Goal: Information Seeking & Learning: Compare options

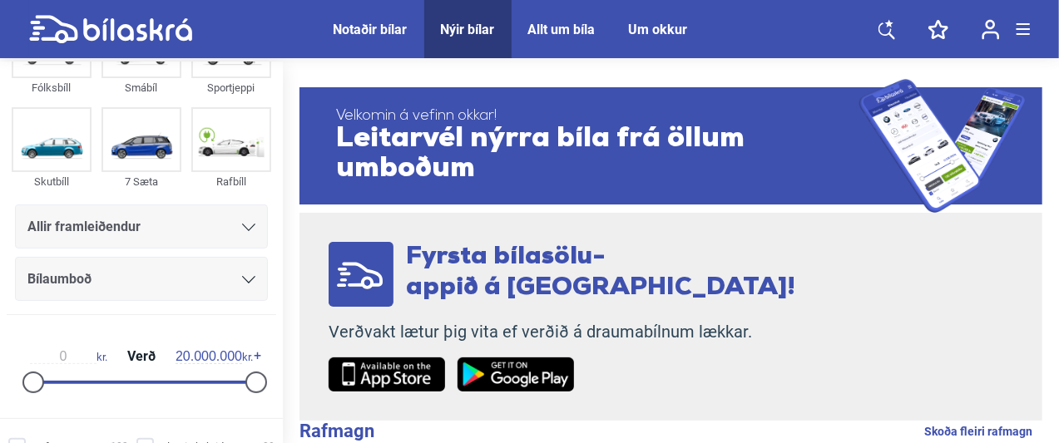
click at [203, 235] on div "Allir framleiðendur" at bounding box center [141, 226] width 228 height 23
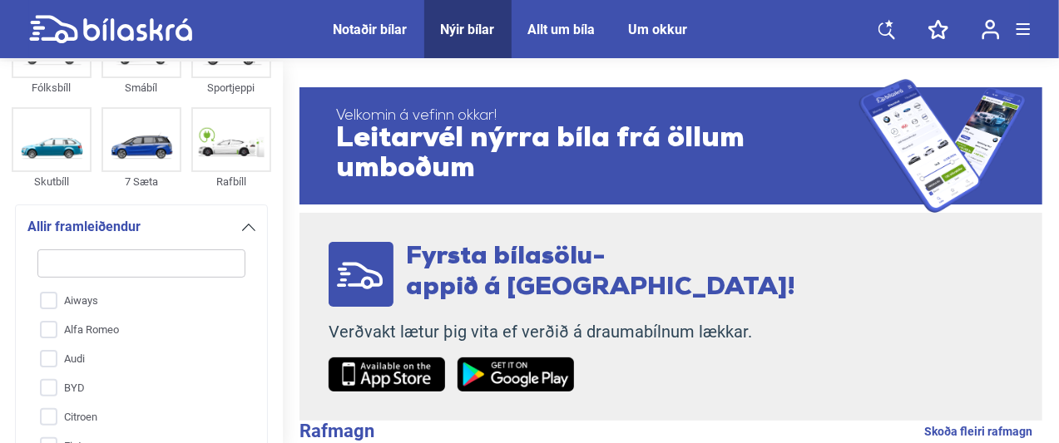
scroll to position [226, 0]
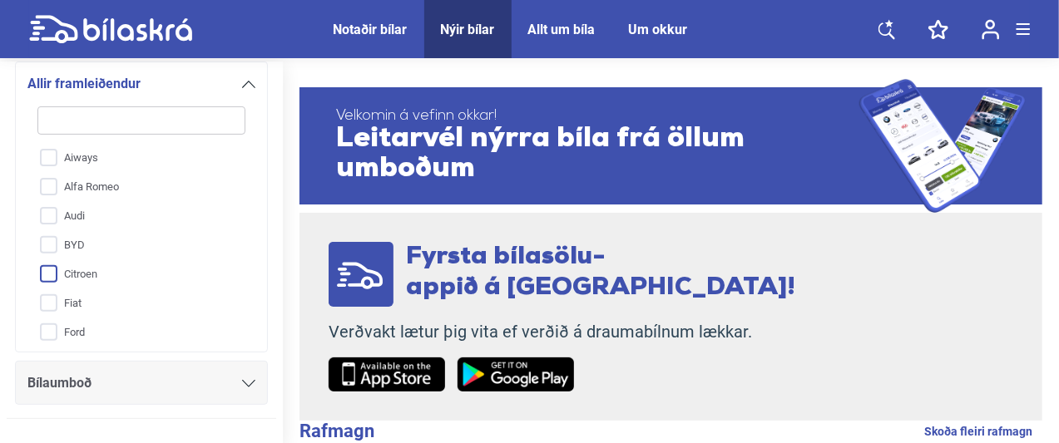
click at [135, 269] on input "Citroen" at bounding box center [131, 274] width 210 height 29
checkbox input "true"
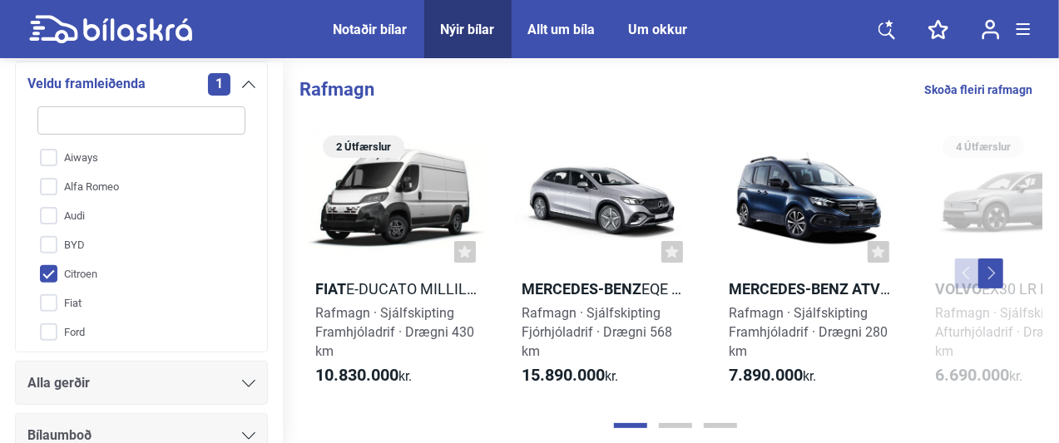
click at [248, 84] on icon at bounding box center [248, 84] width 13 height 7
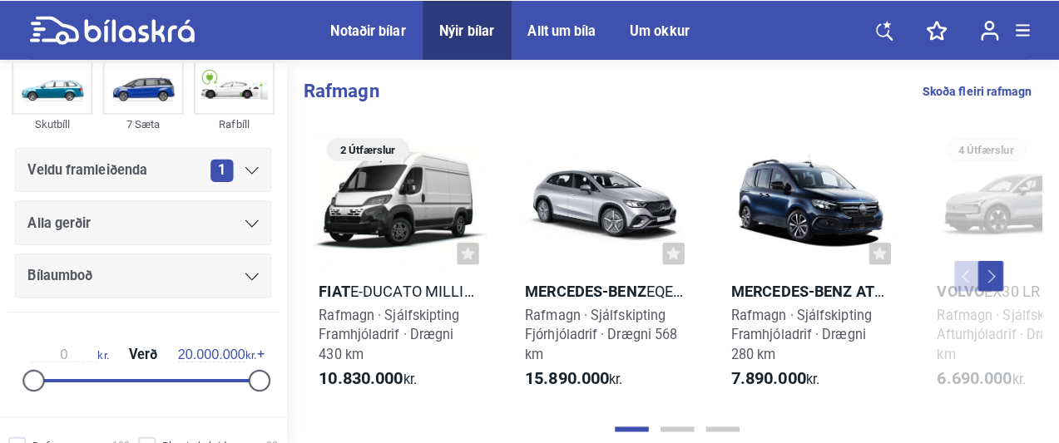
scroll to position [143, 0]
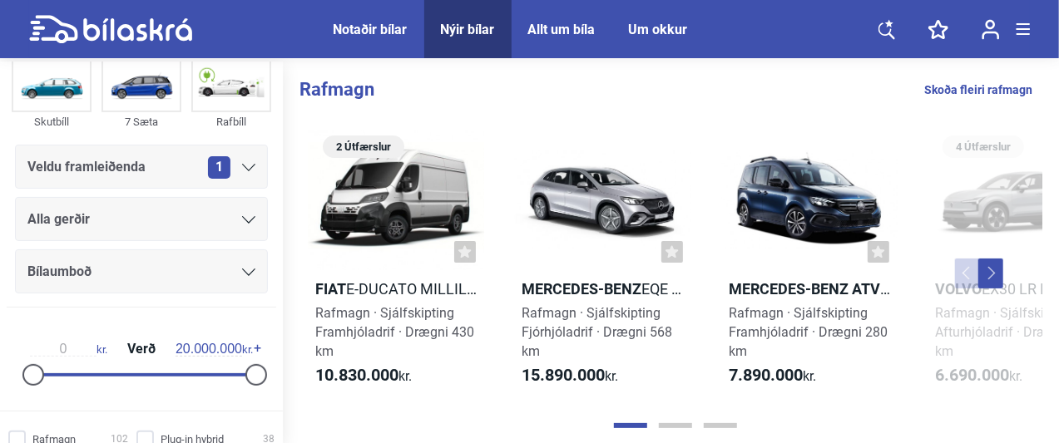
click at [153, 174] on div "Veldu framleiðenda 1" at bounding box center [141, 167] width 228 height 23
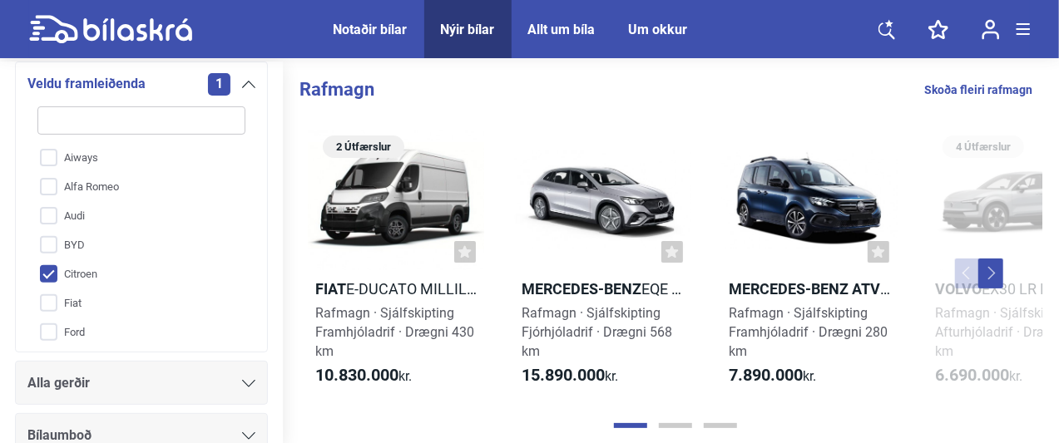
click at [90, 271] on input "Citroen" at bounding box center [131, 274] width 210 height 29
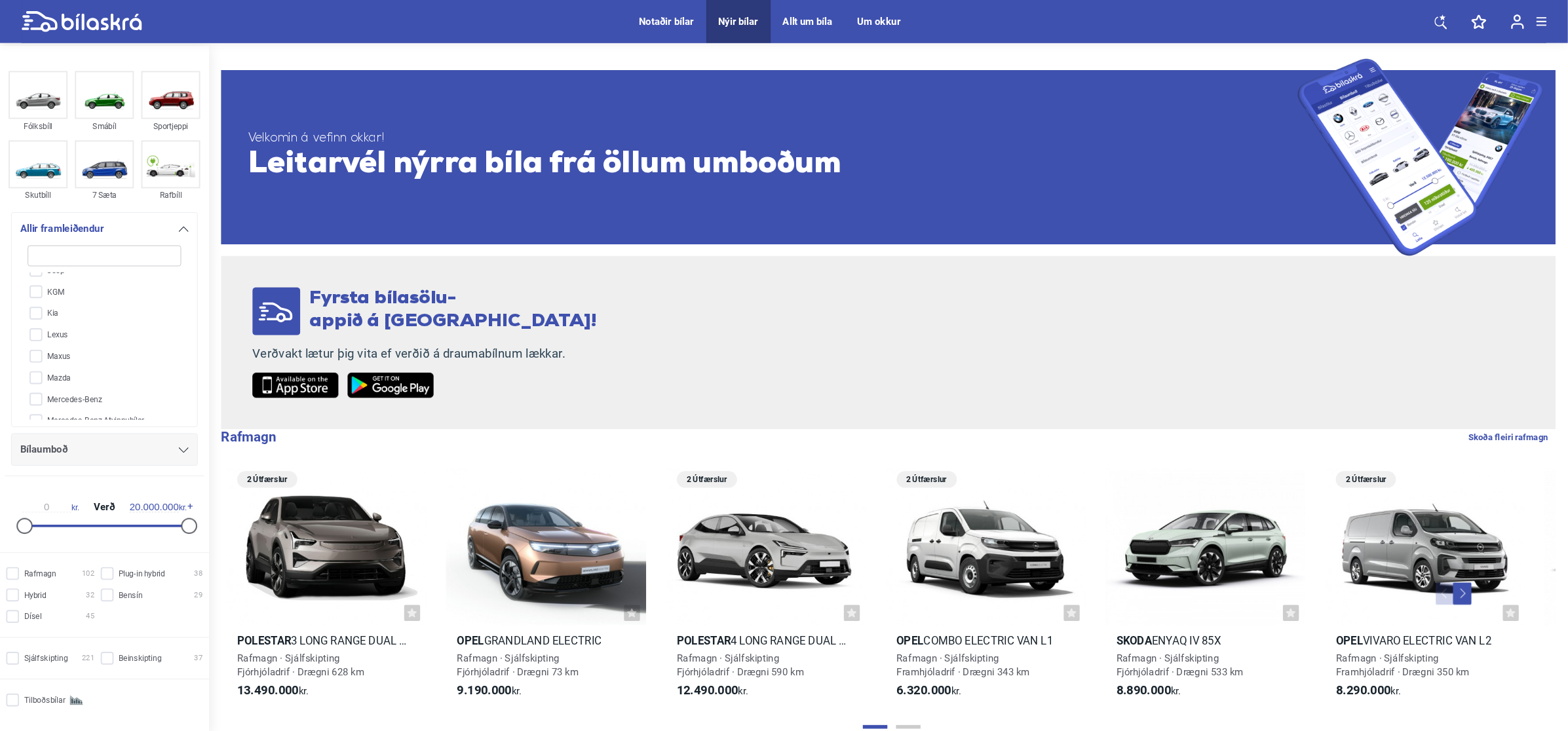
scroll to position [197, 0]
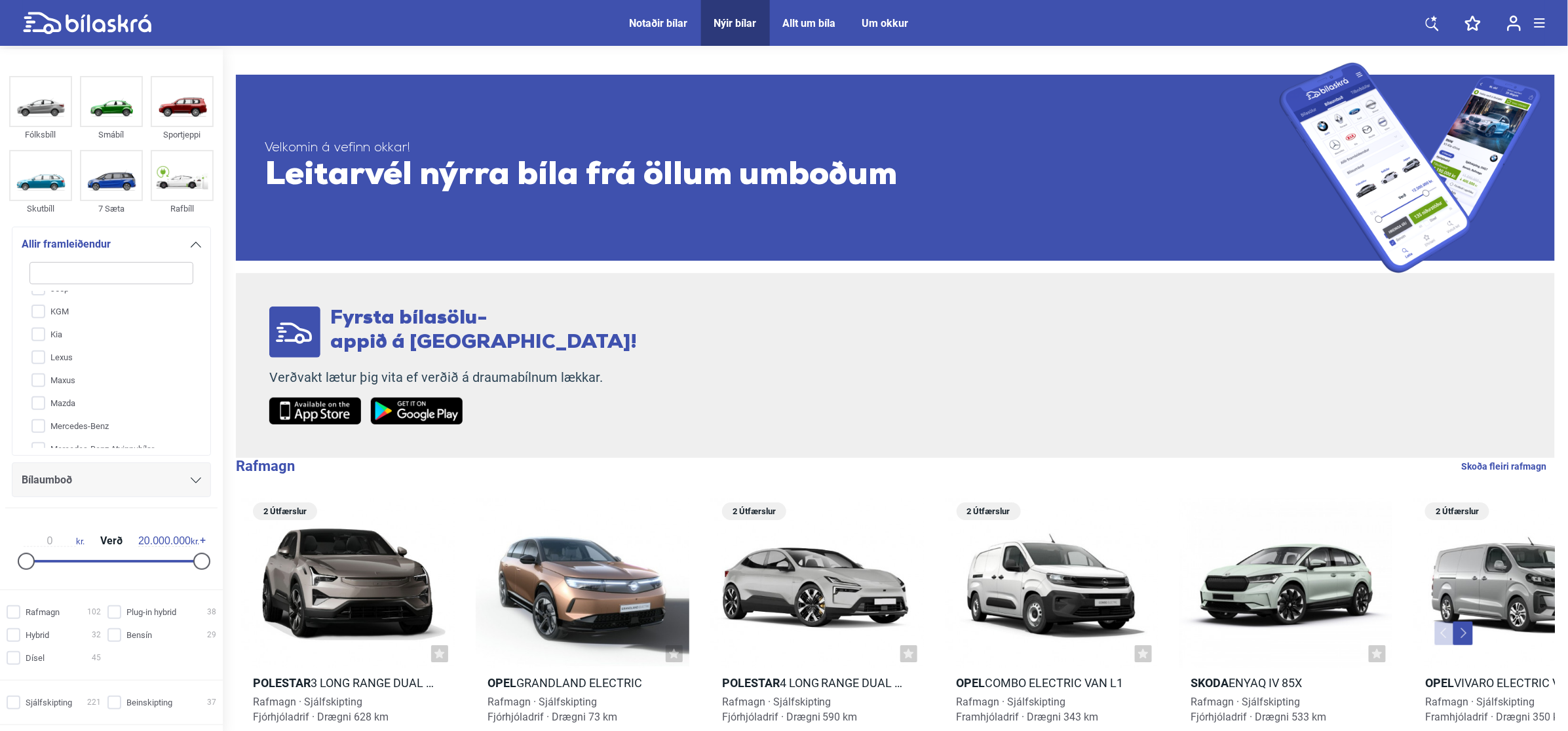
drag, startPoint x: 2438, startPoint y: 4, endPoint x: 871, endPoint y: 359, distance: 1606.7
click at [871, 359] on div "Fyrsta bílasölu- appið á [GEOGRAPHIC_DATA]! Verðvakt lætur þig vita ef verðið á…" at bounding box center [895, 366] width 1319 height 185
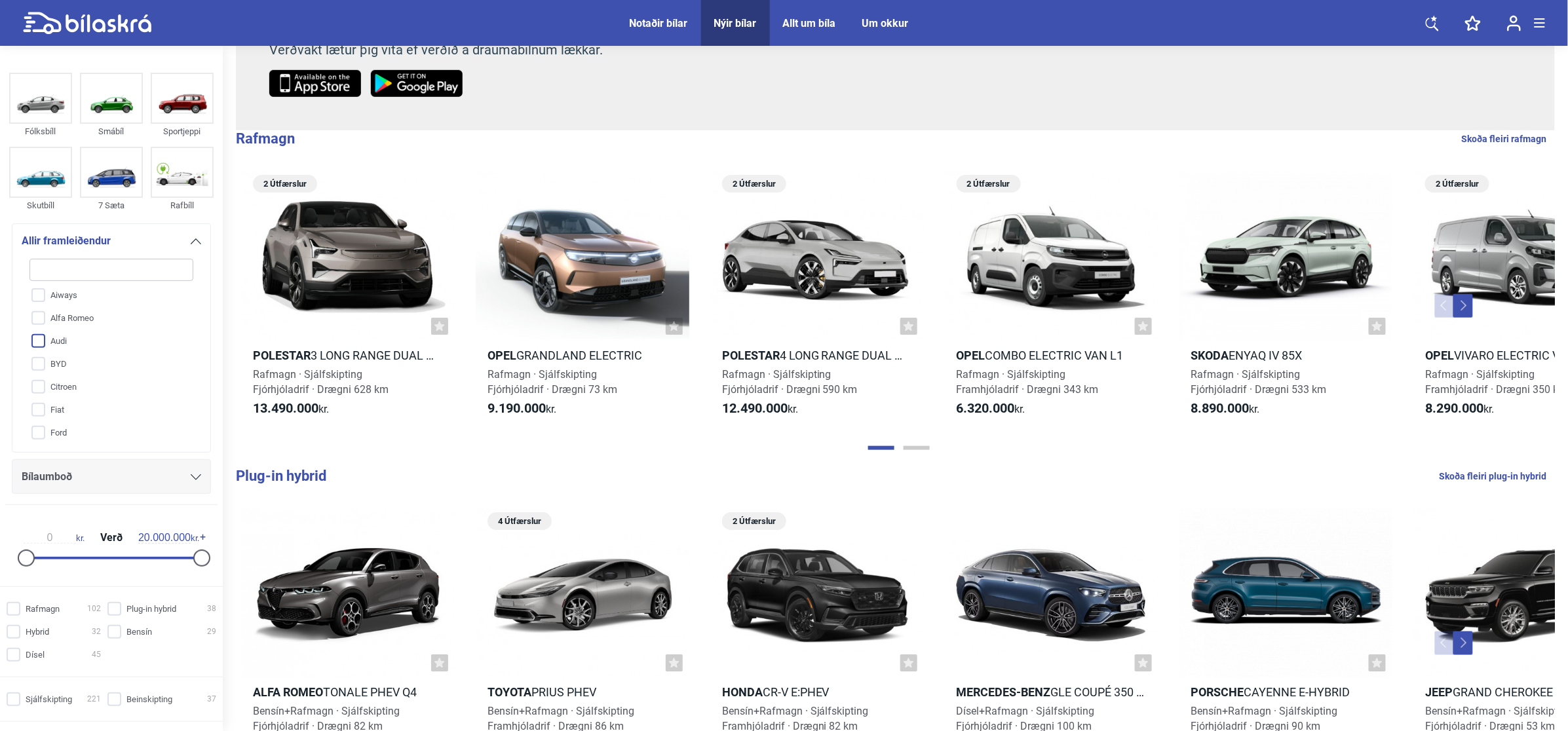
scroll to position [0, 0]
click at [115, 384] on input "Citroen" at bounding box center [103, 391] width 165 height 23
checkbox input "true"
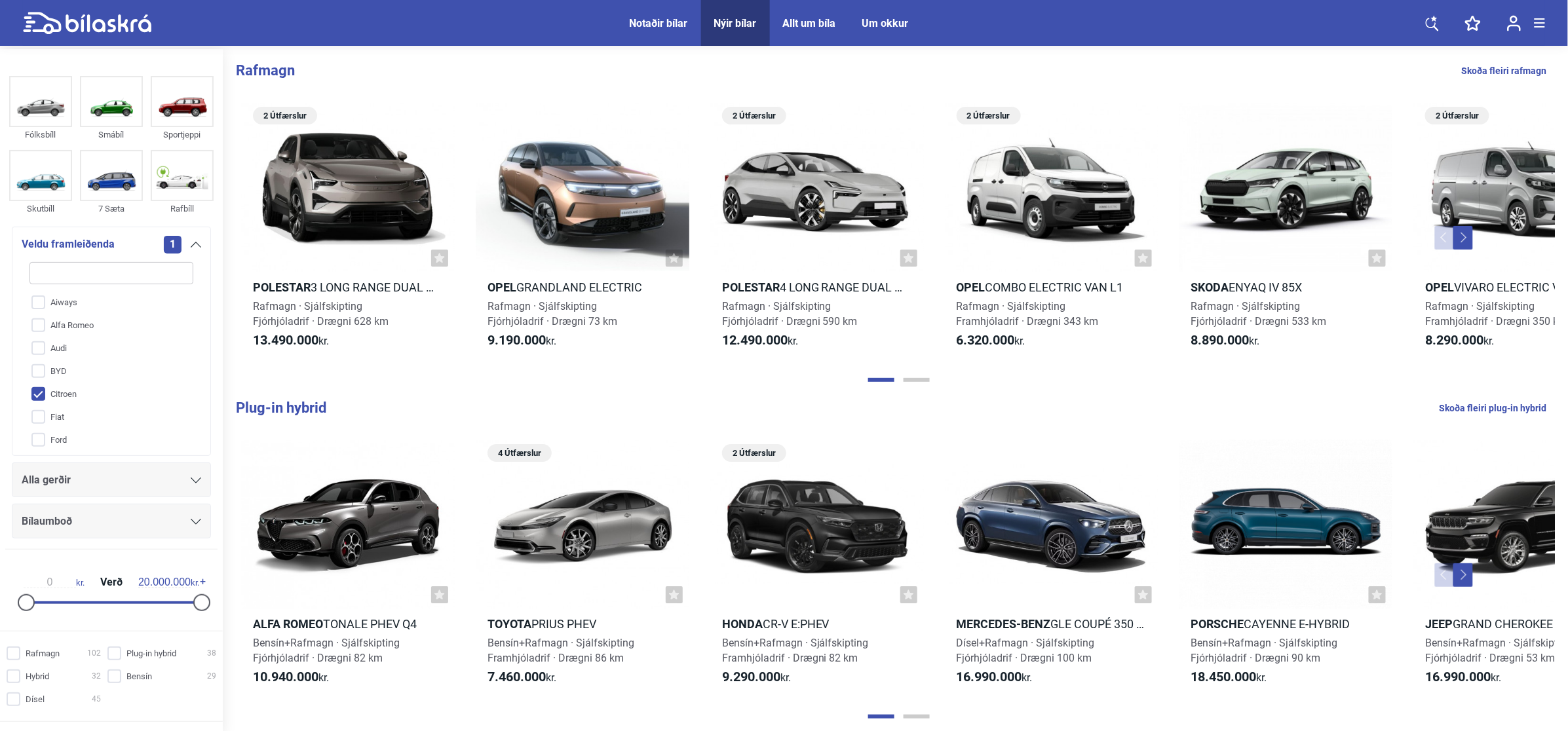
click at [197, 243] on icon at bounding box center [195, 244] width 10 height 6
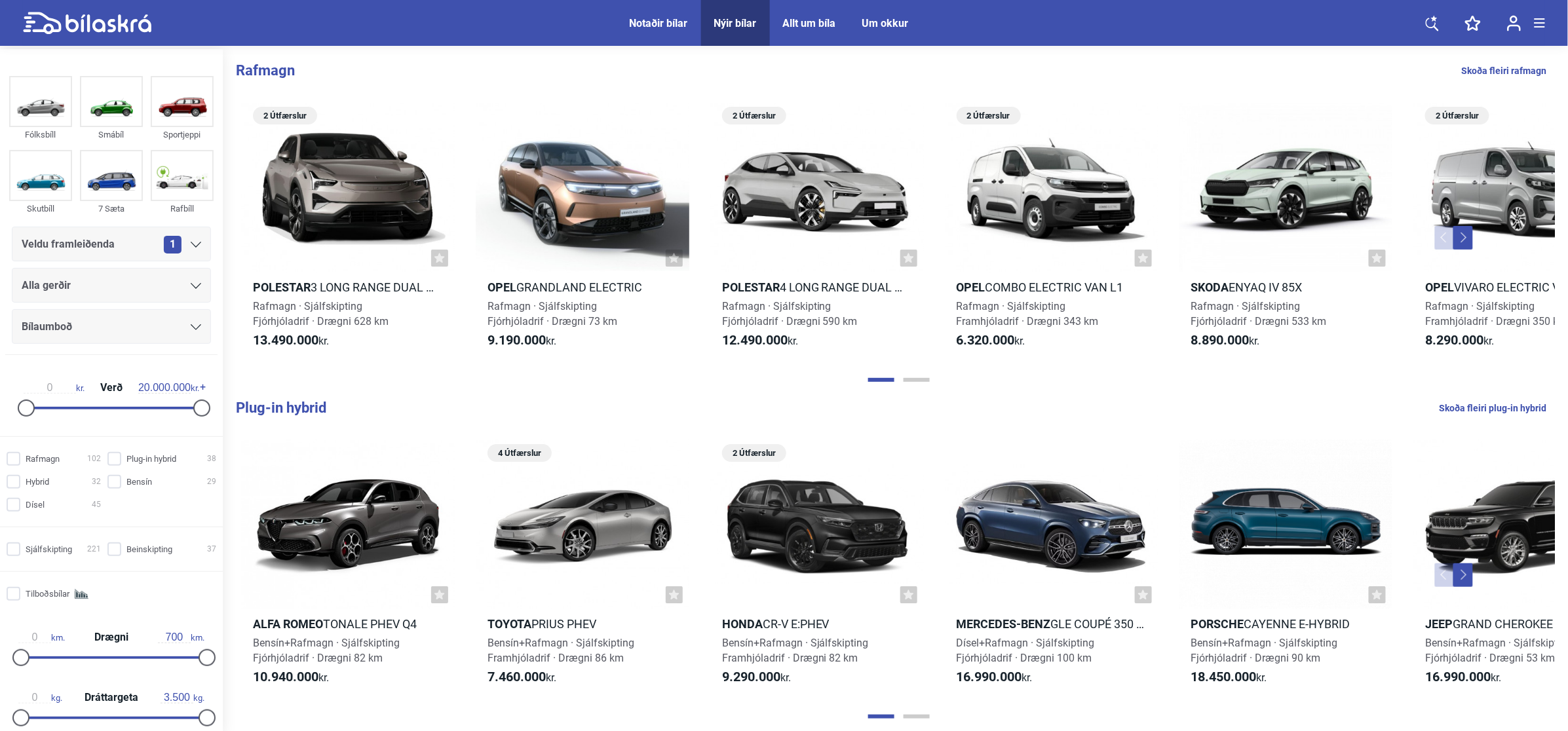
click at [169, 286] on div "Alla gerðir" at bounding box center [111, 285] width 180 height 18
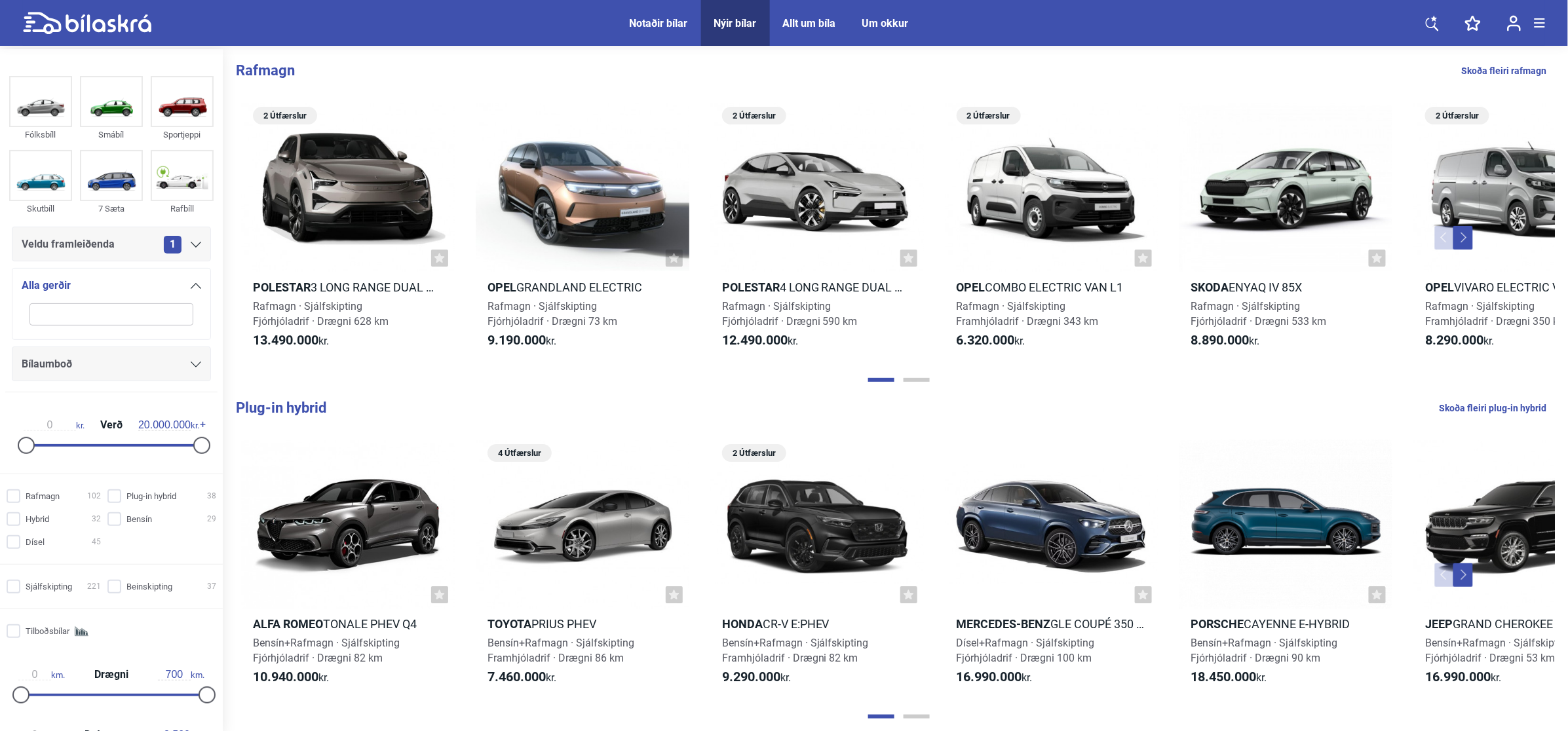
click at [191, 287] on icon at bounding box center [195, 285] width 10 height 6
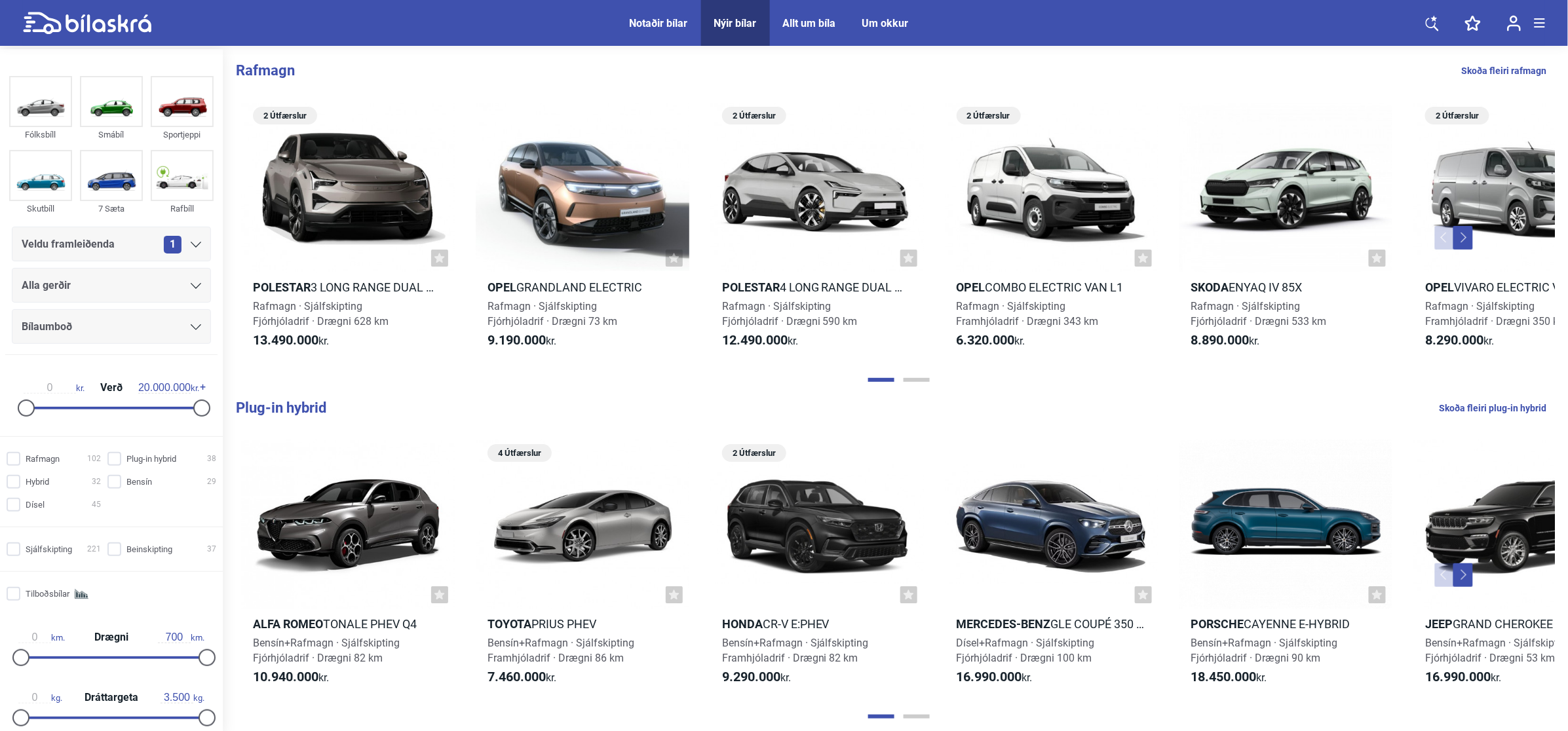
click at [180, 255] on div "Veldu framleiðenda 1" at bounding box center [111, 244] width 199 height 35
click at [191, 250] on div "1" at bounding box center [182, 244] width 37 height 17
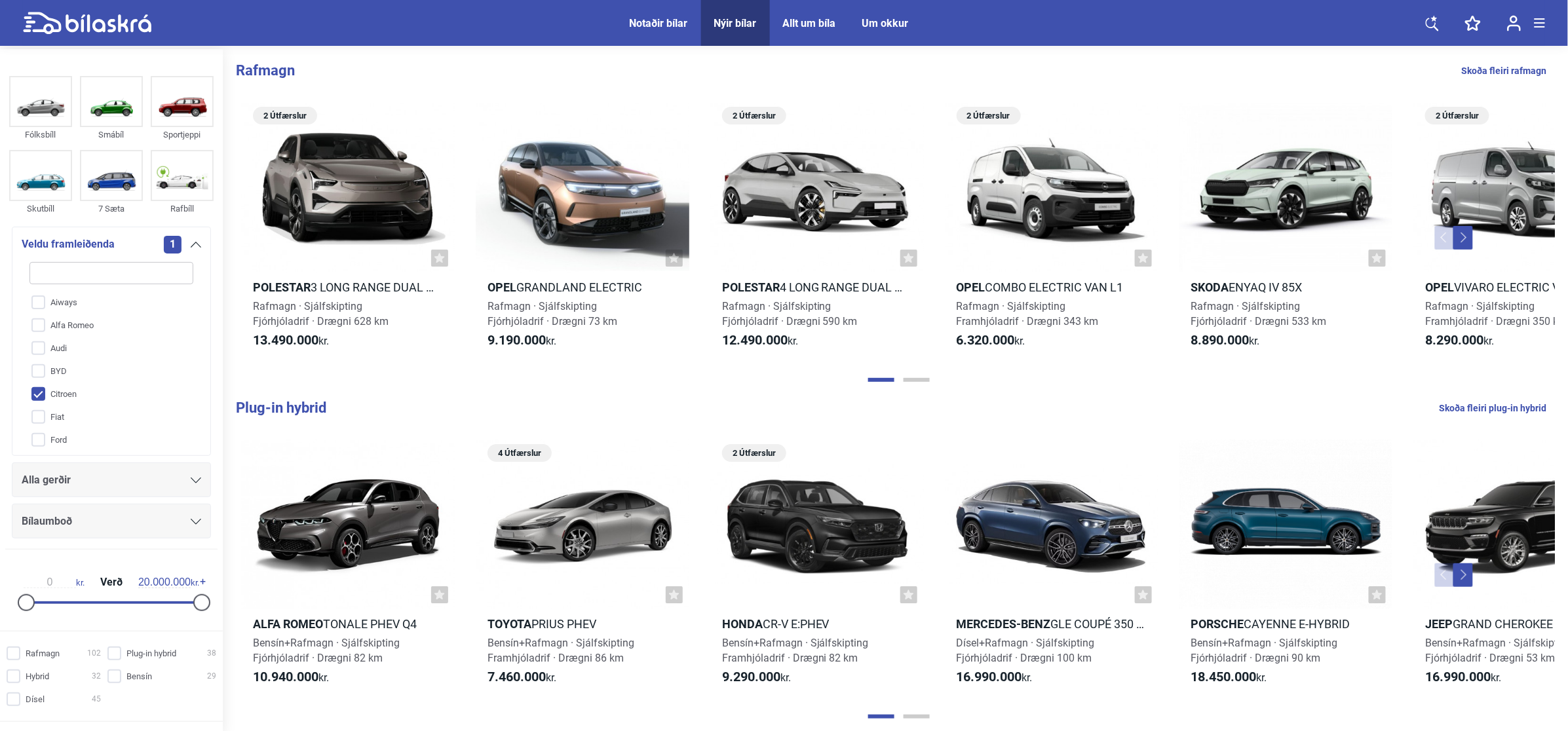
click at [87, 395] on input "Citroen" at bounding box center [103, 395] width 165 height 23
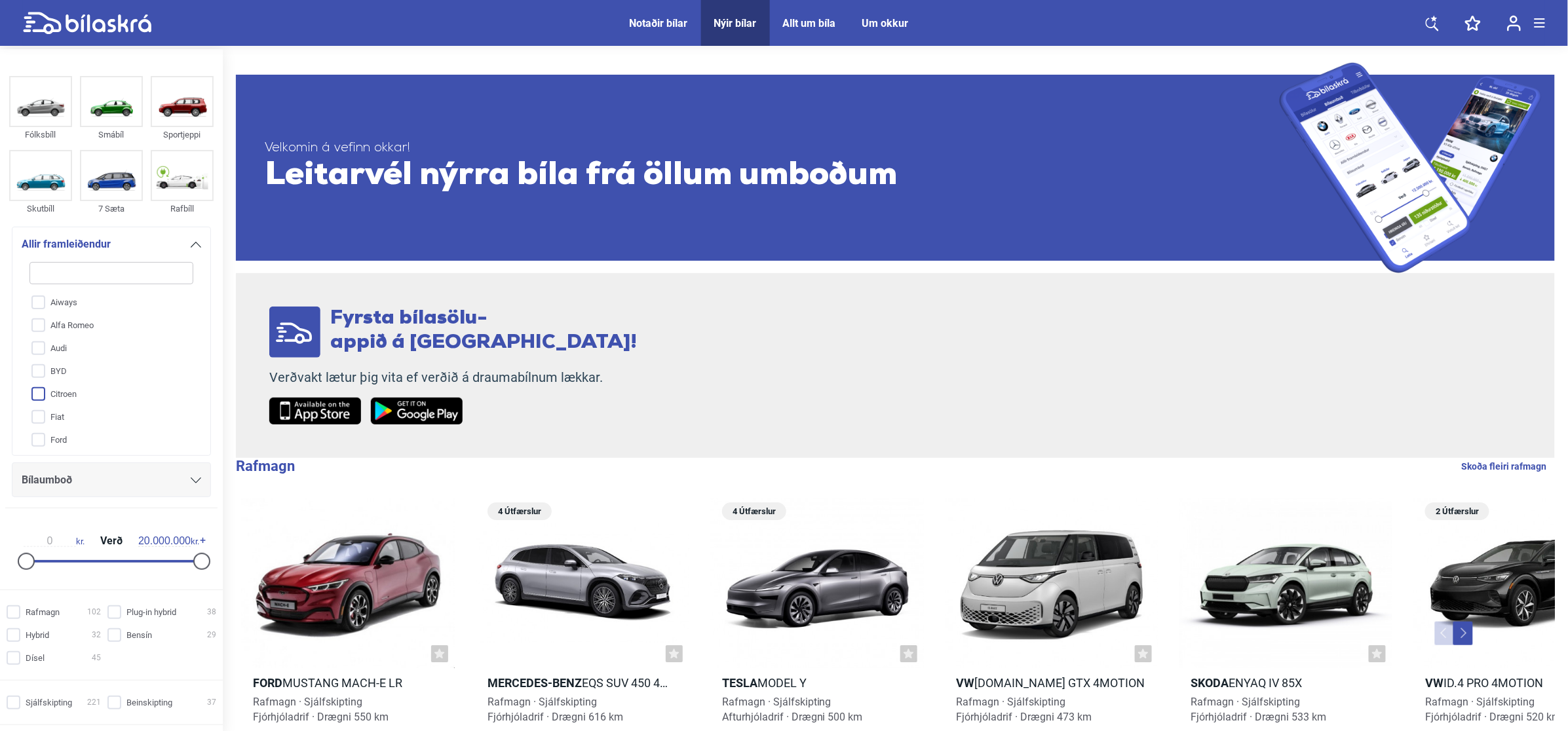
click at [86, 395] on input "Citroen" at bounding box center [103, 395] width 165 height 23
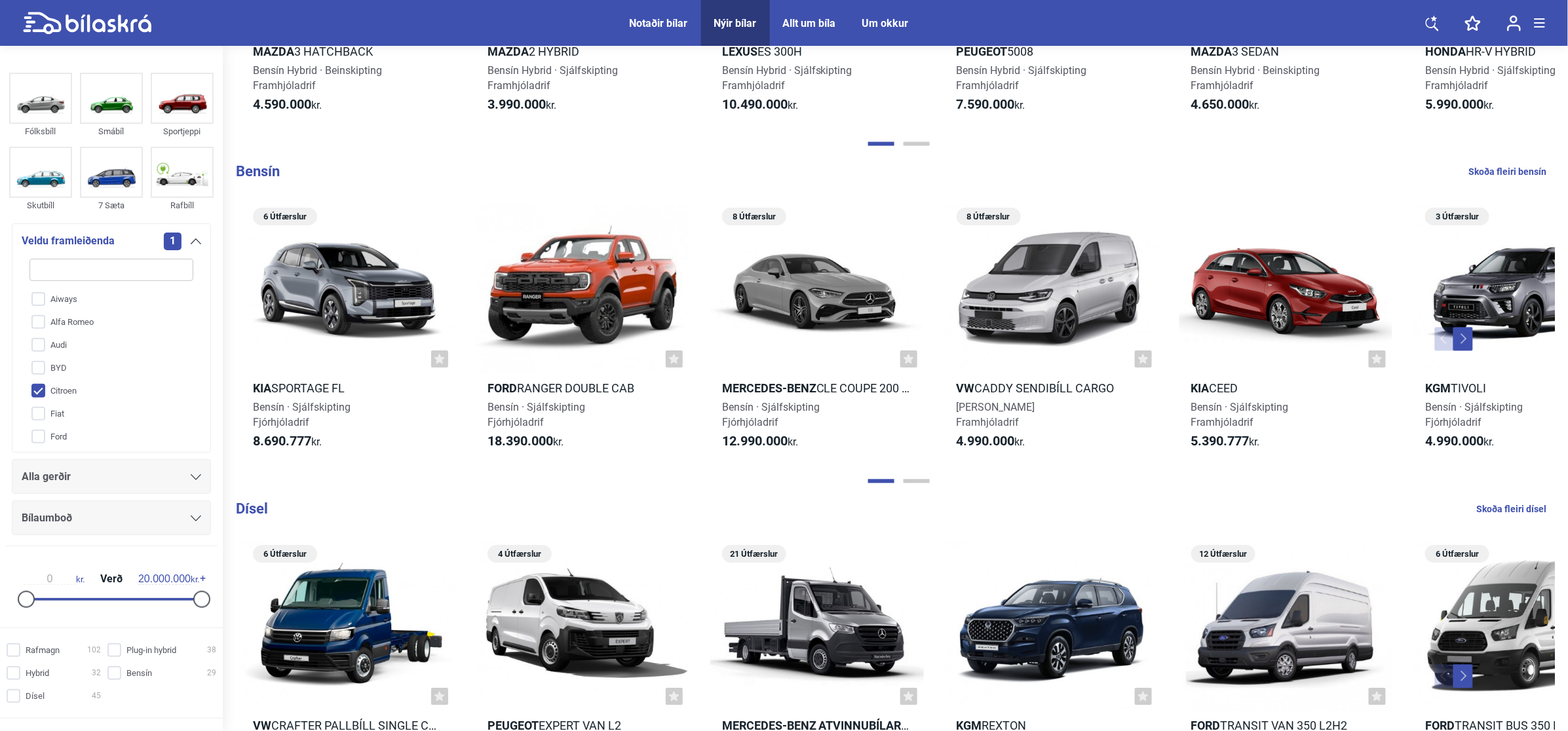
scroll to position [983, 0]
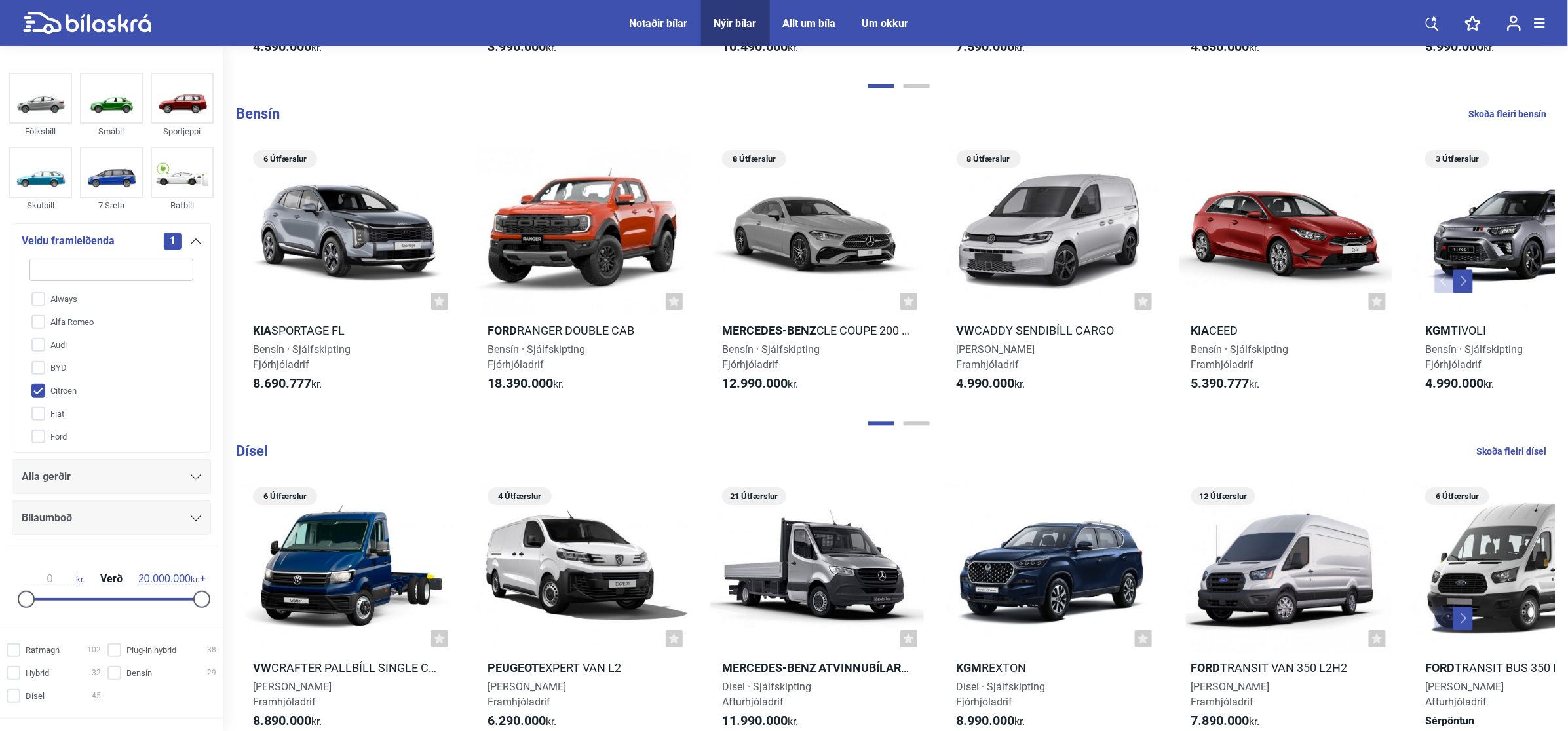
click at [108, 384] on input "Citroen" at bounding box center [103, 391] width 165 height 23
checkbox input "false"
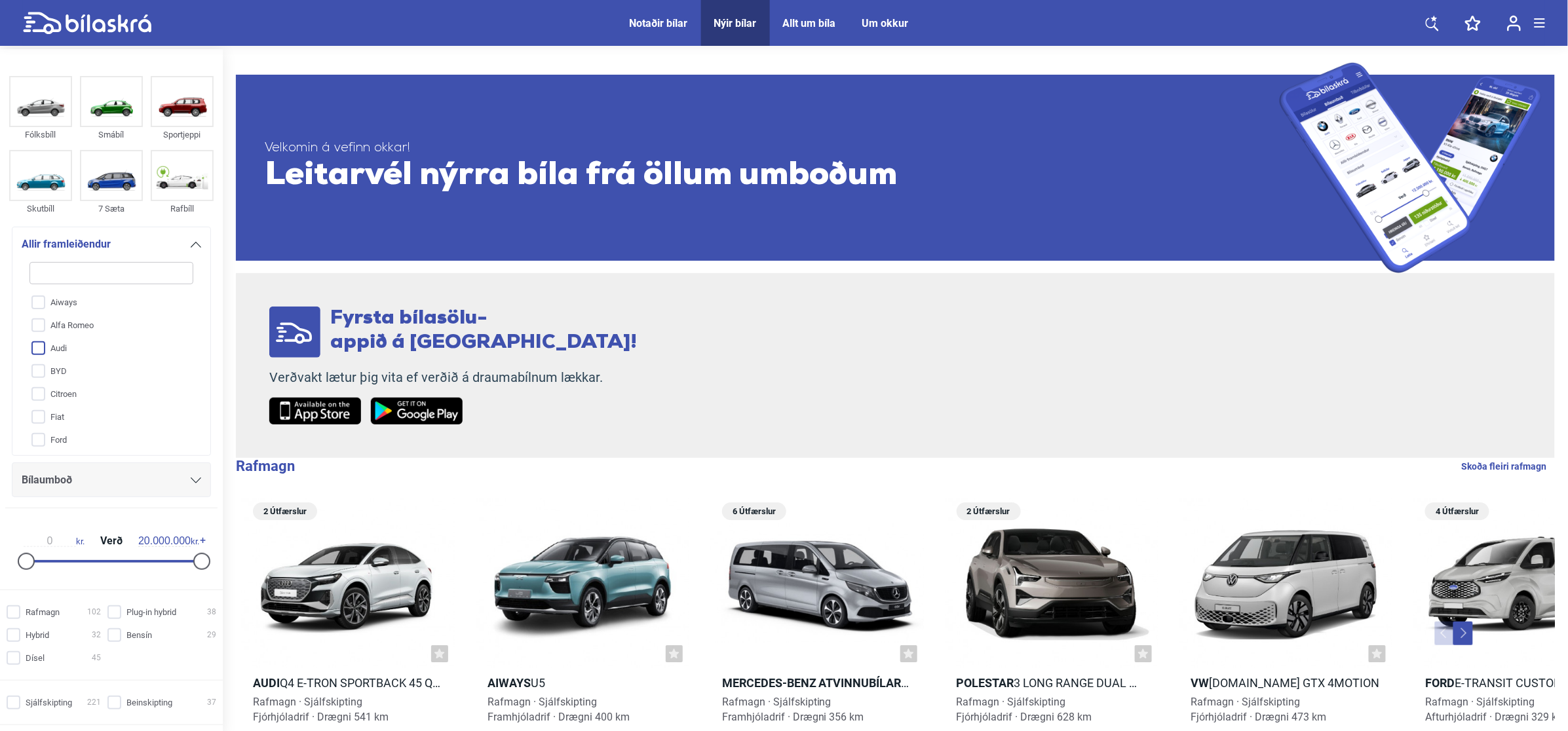
click at [93, 352] on input "Audi" at bounding box center [103, 348] width 165 height 23
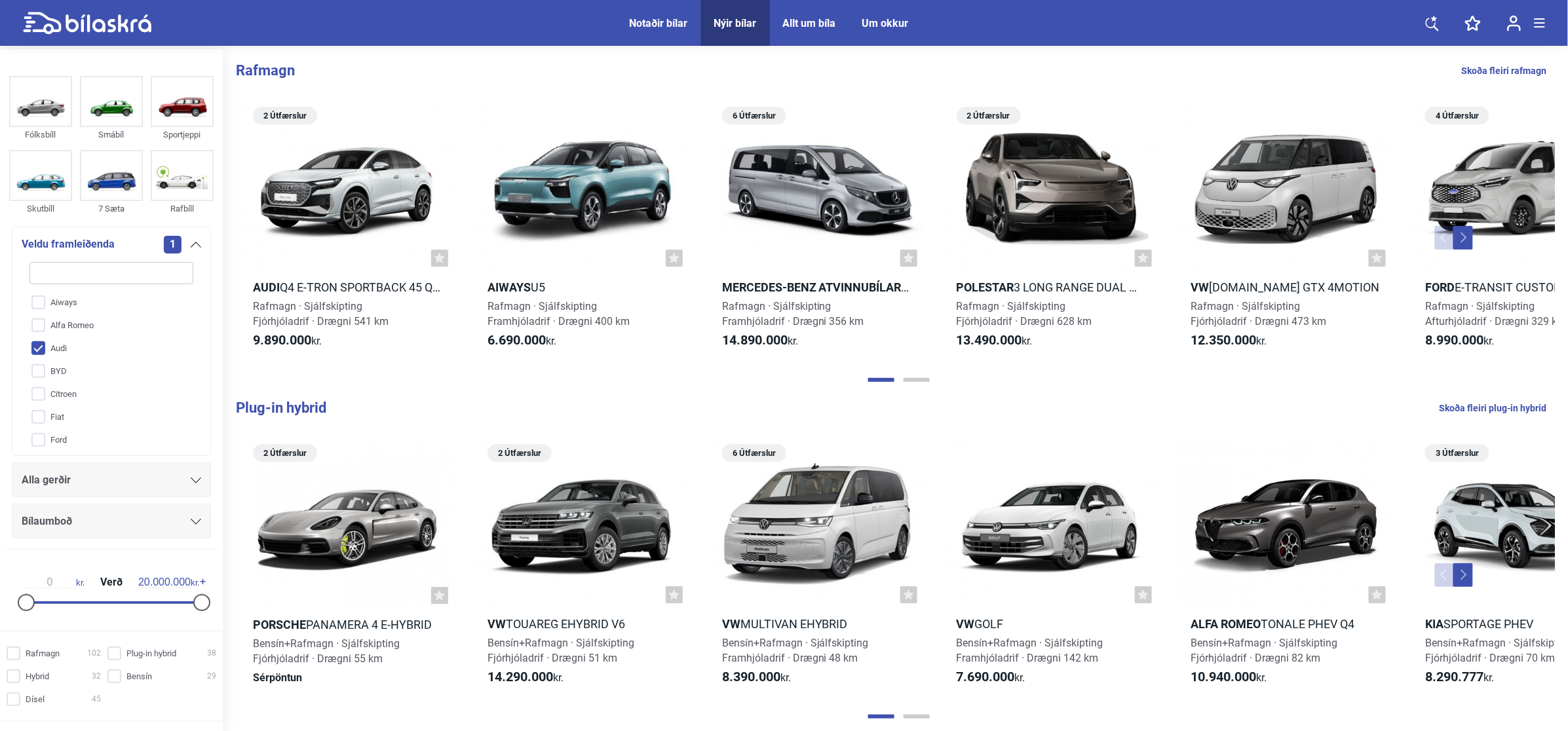
click at [91, 354] on input "Audi" at bounding box center [103, 348] width 165 height 23
checkbox input "false"
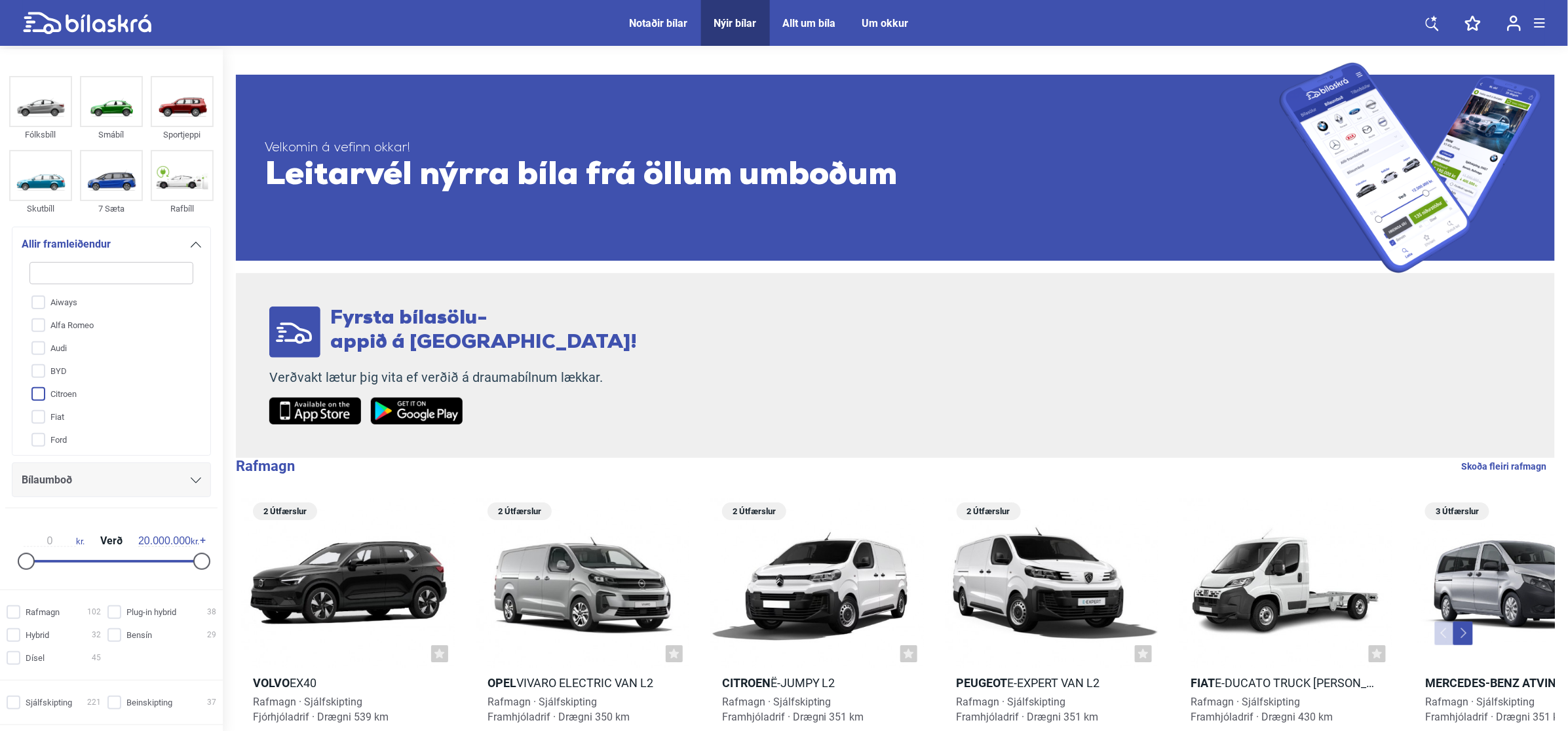
click at [98, 387] on input "Citroen" at bounding box center [103, 395] width 165 height 23
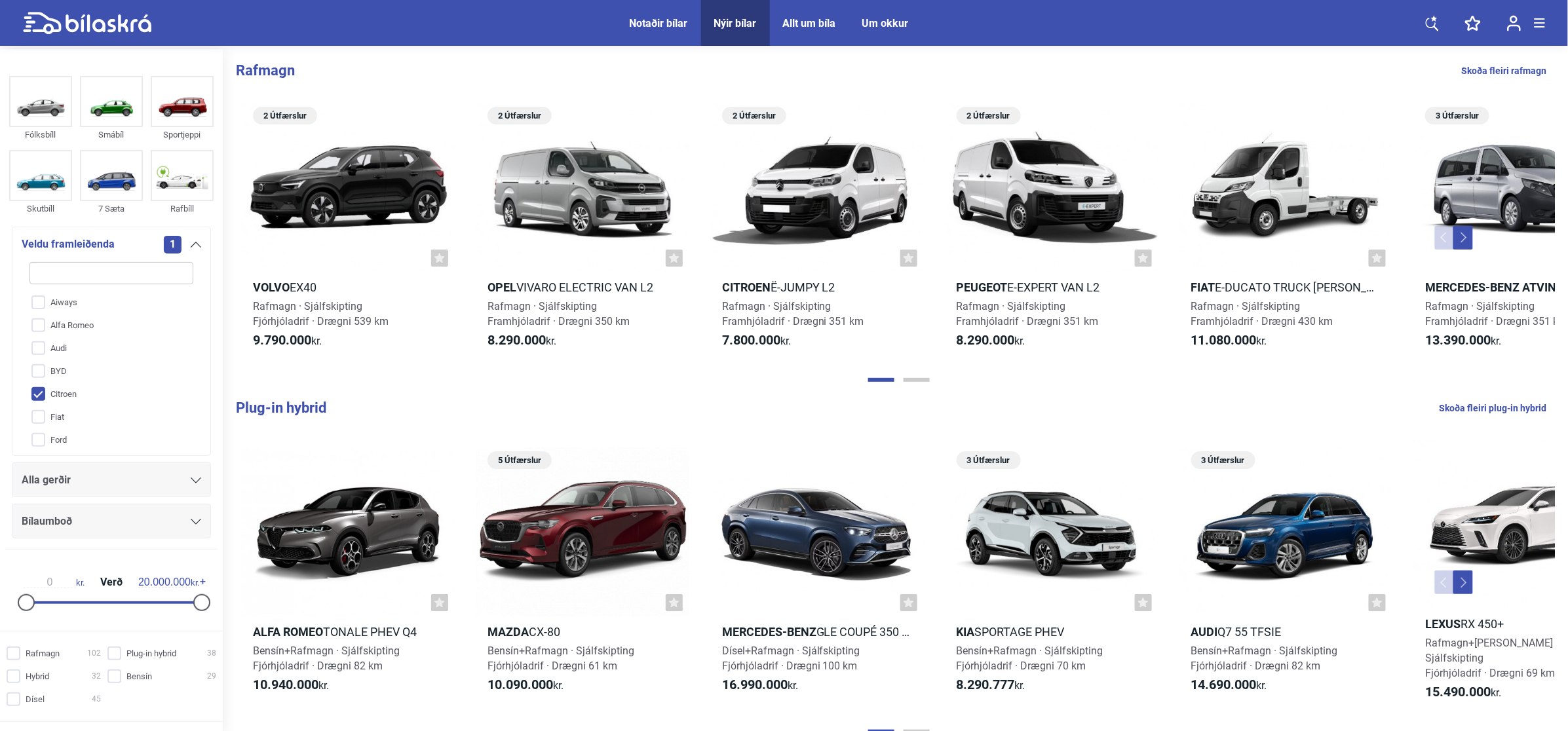
click at [103, 399] on input "Citroen" at bounding box center [103, 395] width 165 height 23
checkbox input "false"
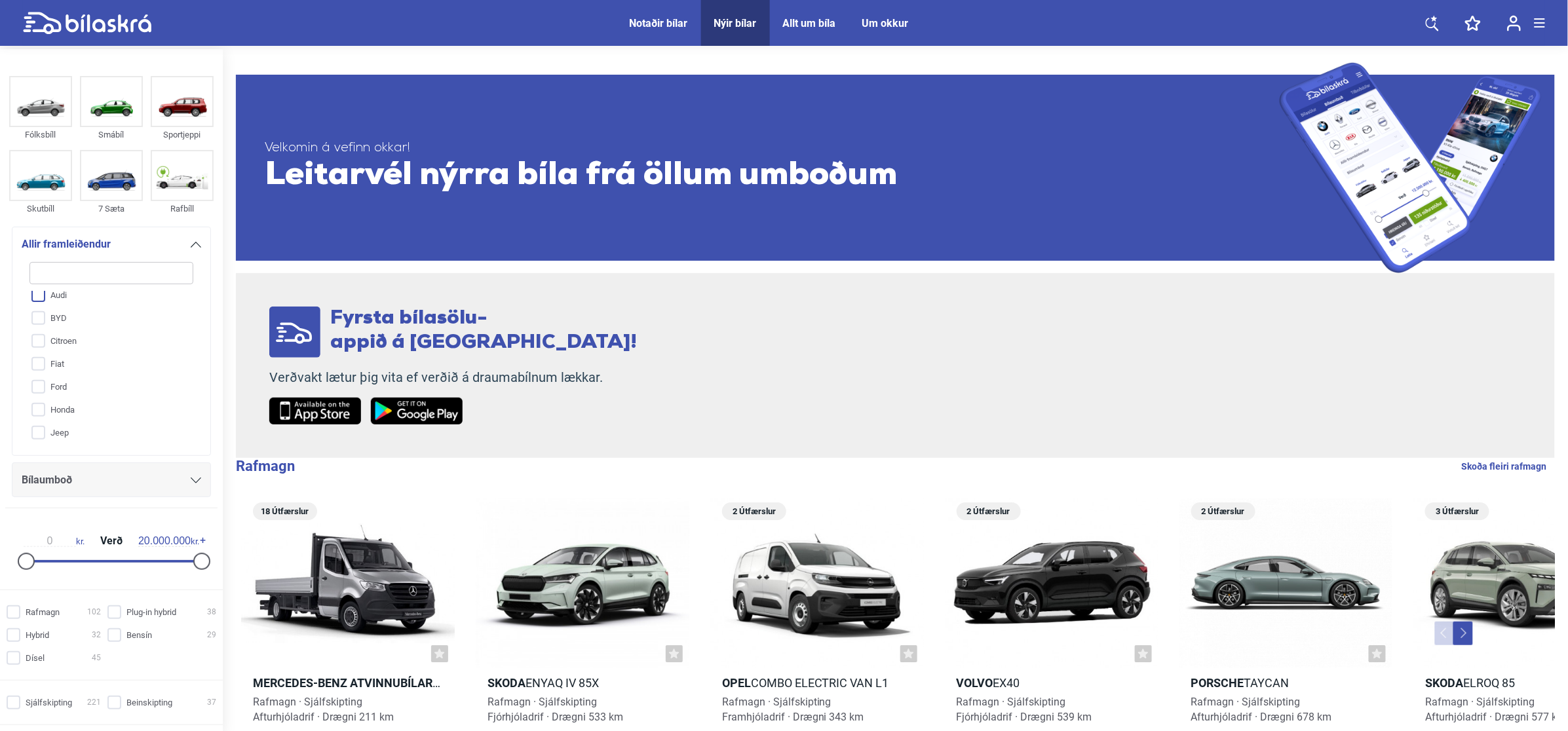
scroll to position [82, 0]
click at [107, 359] on input "Ford" at bounding box center [103, 358] width 165 height 23
checkbox input "true"
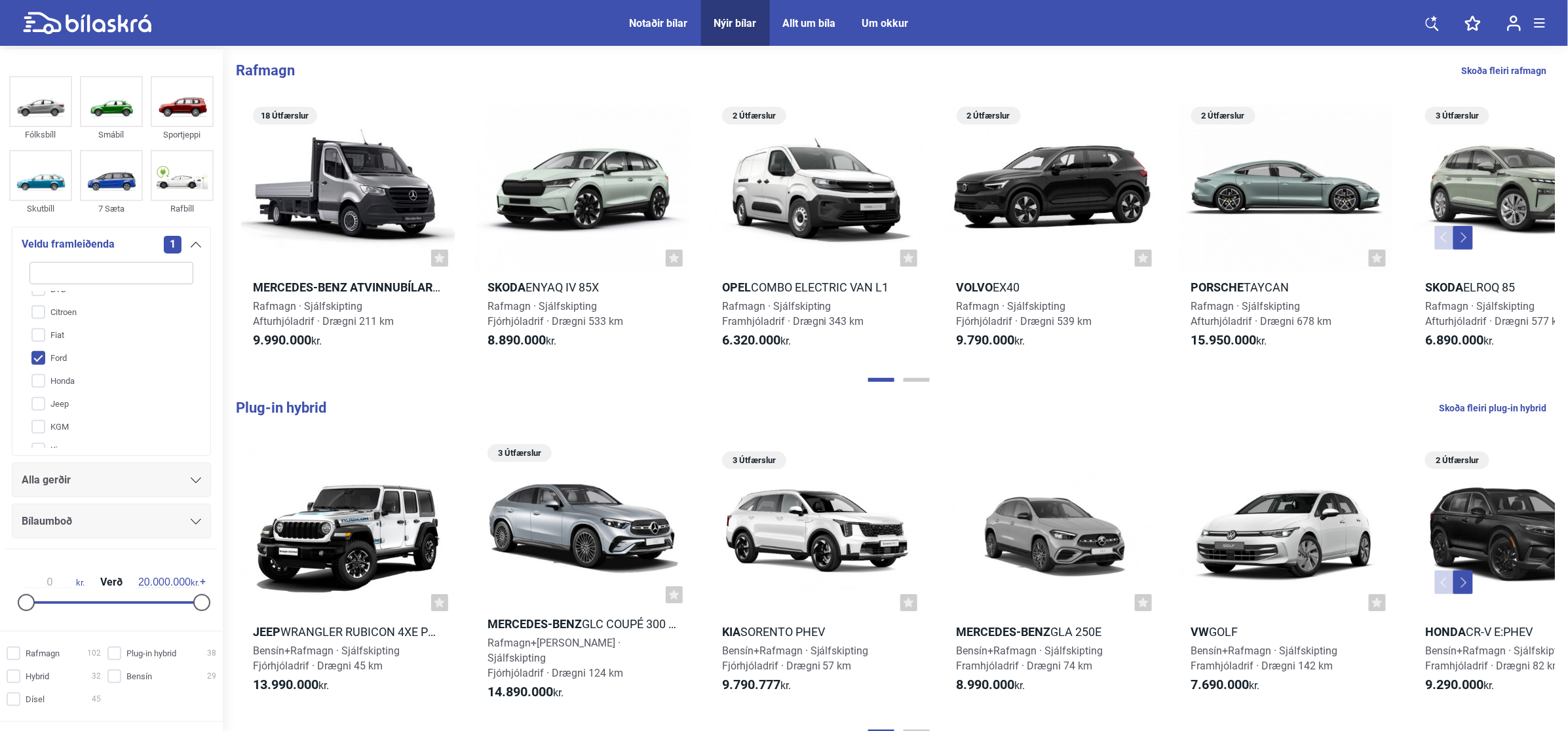
click at [191, 242] on icon at bounding box center [195, 244] width 10 height 6
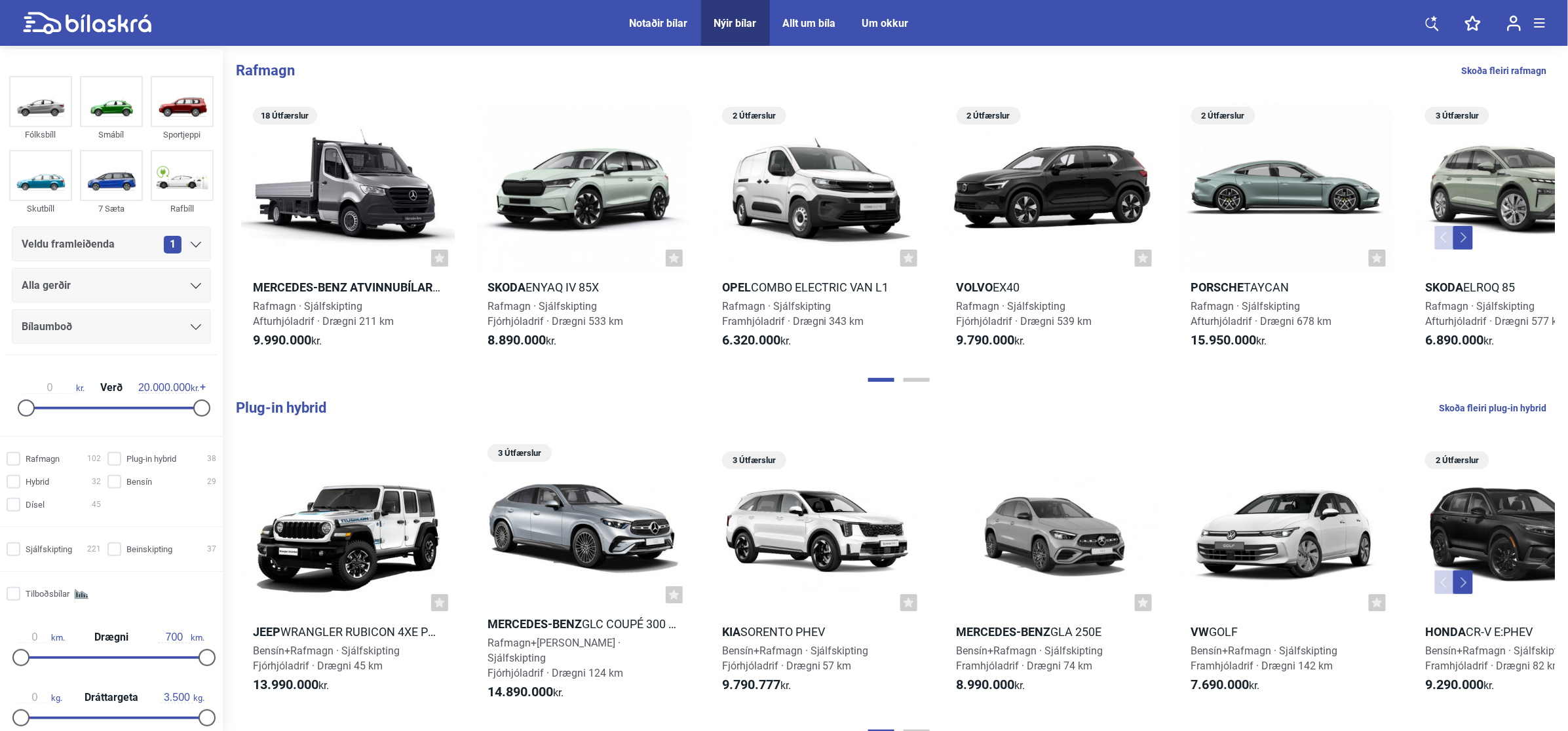
click at [154, 302] on div "Alla gerðir" at bounding box center [111, 285] width 199 height 35
click at [168, 288] on div "Alla gerðir" at bounding box center [111, 285] width 180 height 18
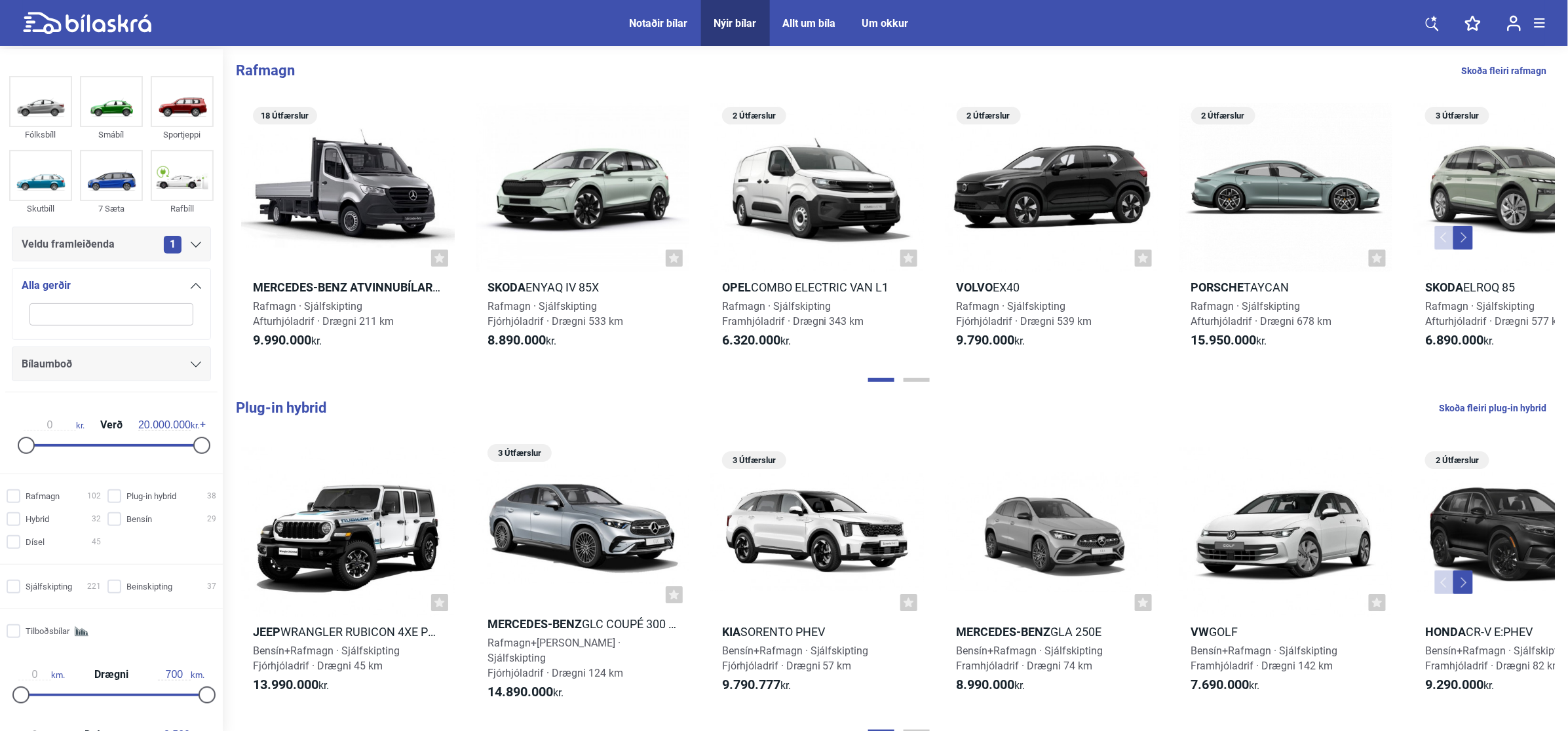
click at [185, 285] on div "Alla gerðir" at bounding box center [111, 285] width 180 height 18
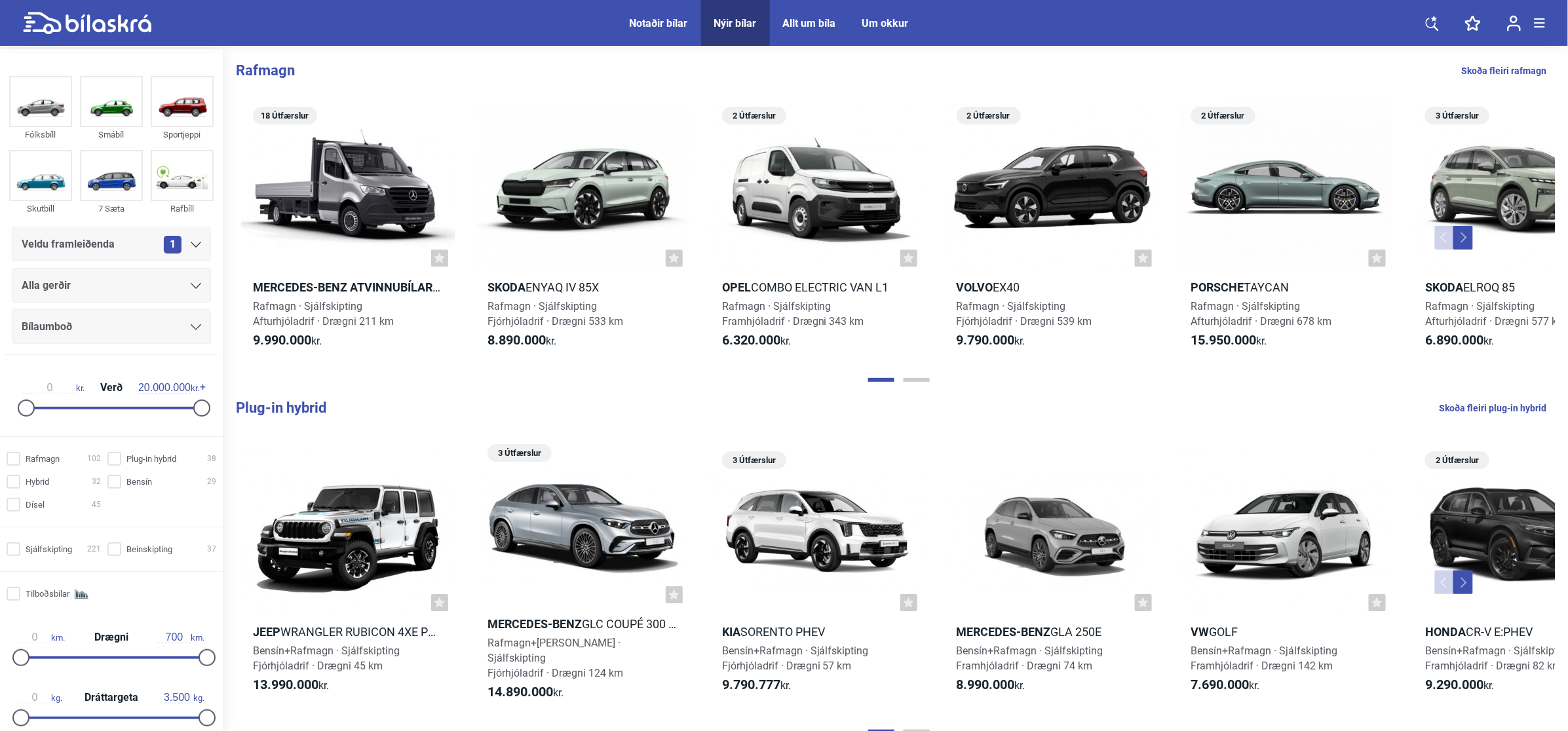
drag, startPoint x: 188, startPoint y: 236, endPoint x: 197, endPoint y: 246, distance: 13.5
click at [188, 236] on div "1" at bounding box center [182, 244] width 37 height 17
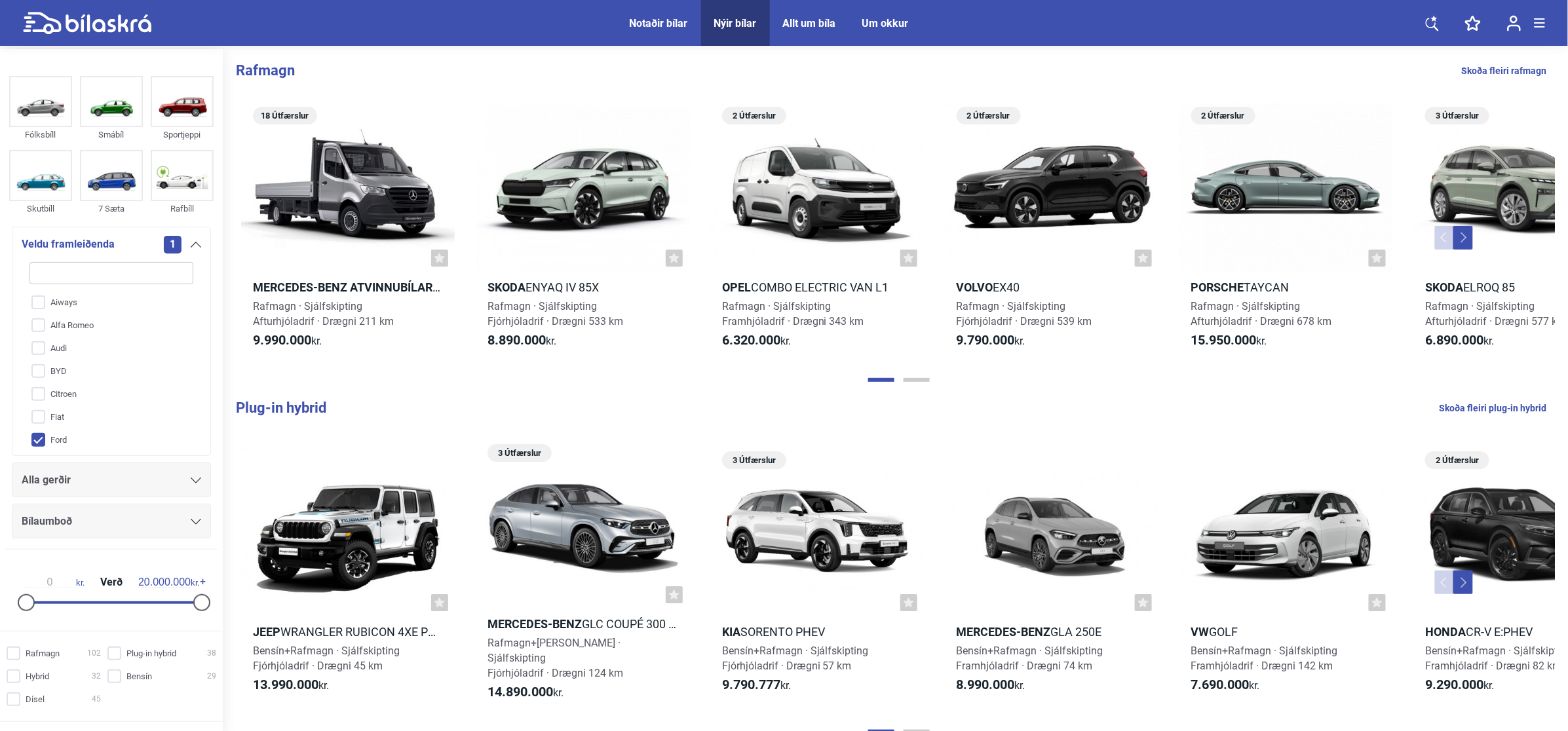
click at [103, 431] on input "Ford" at bounding box center [103, 440] width 165 height 23
checkbox input "false"
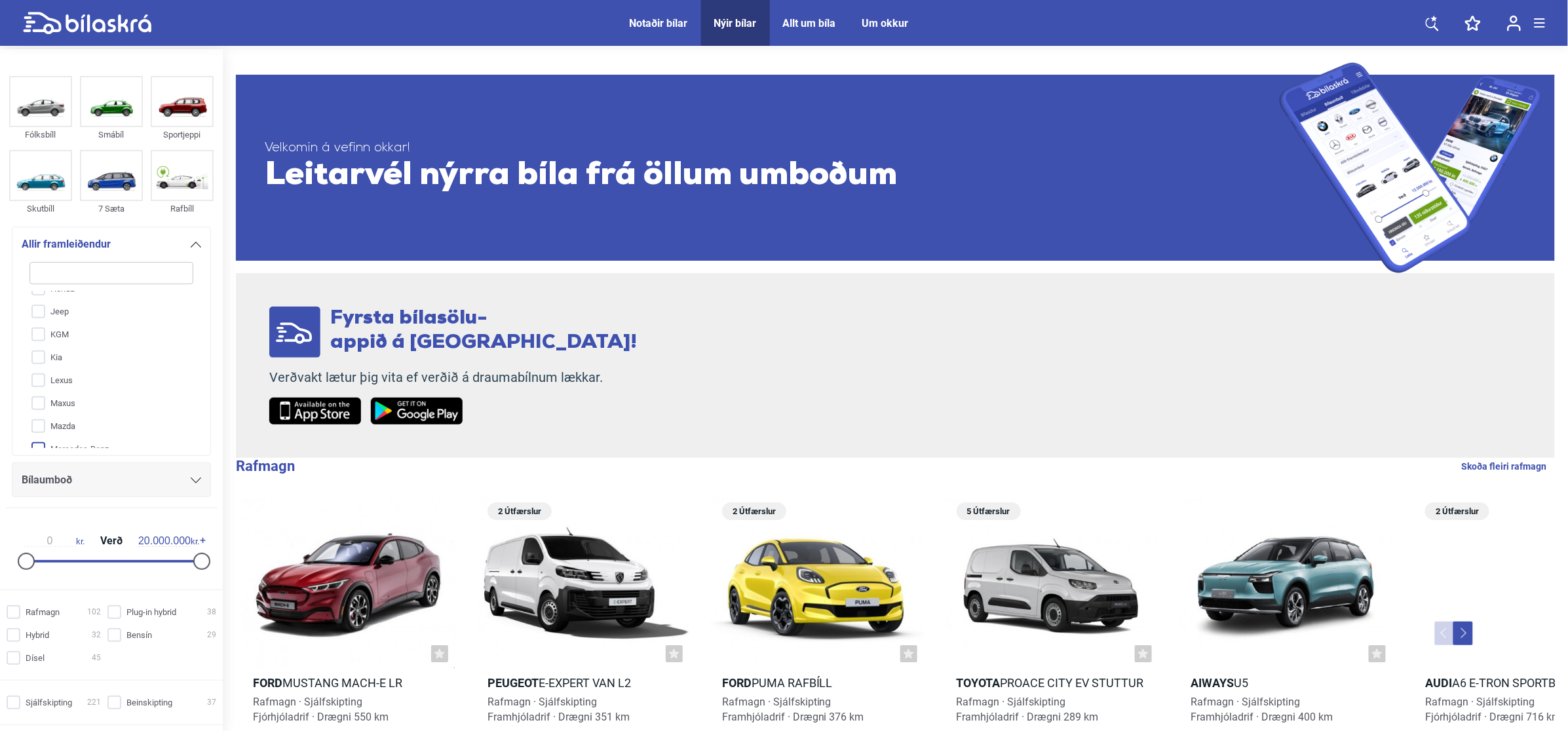
scroll to position [139, 0]
click at [123, 391] on input "Kia" at bounding box center [103, 394] width 165 height 23
checkbox input "true"
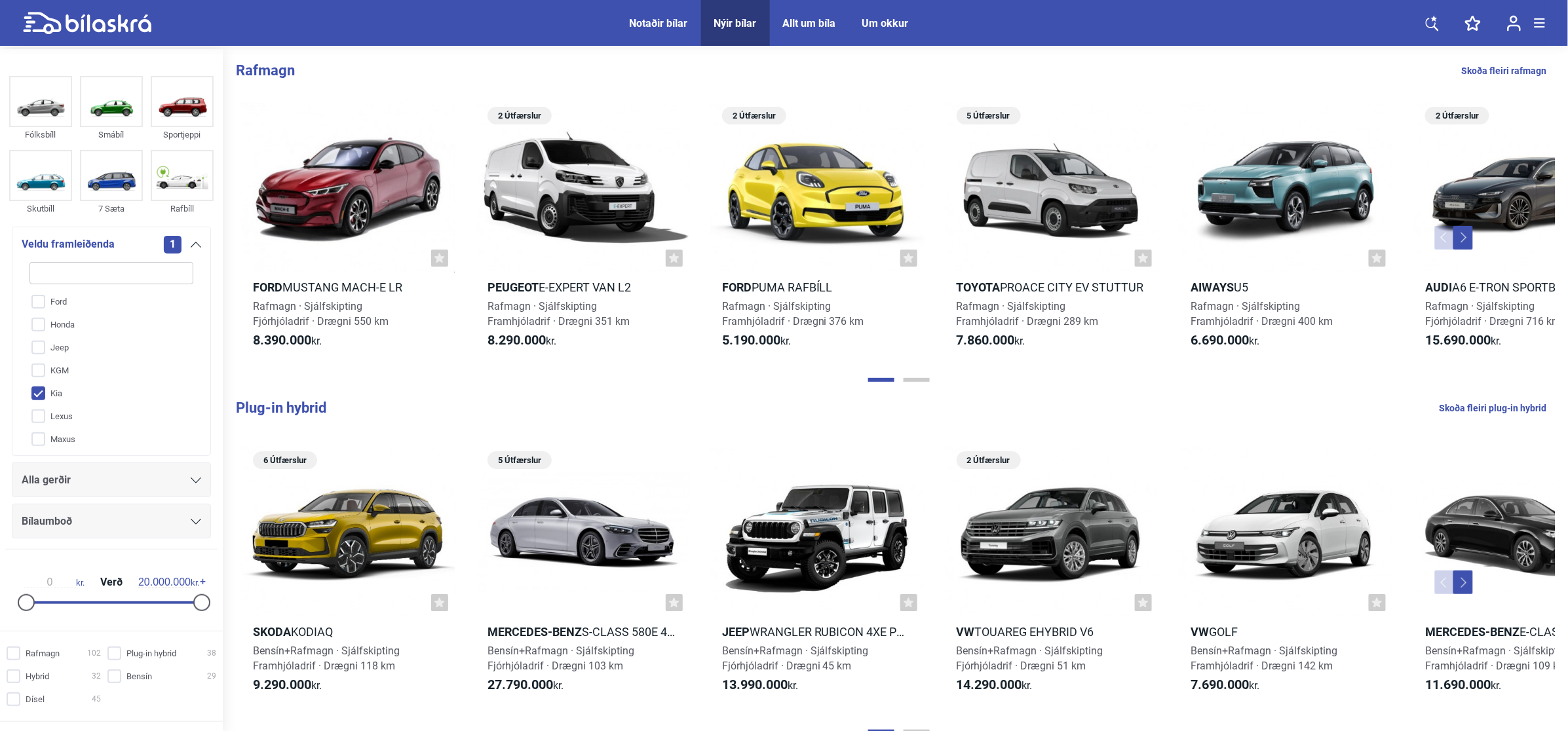
click at [193, 249] on div "1" at bounding box center [182, 244] width 37 height 17
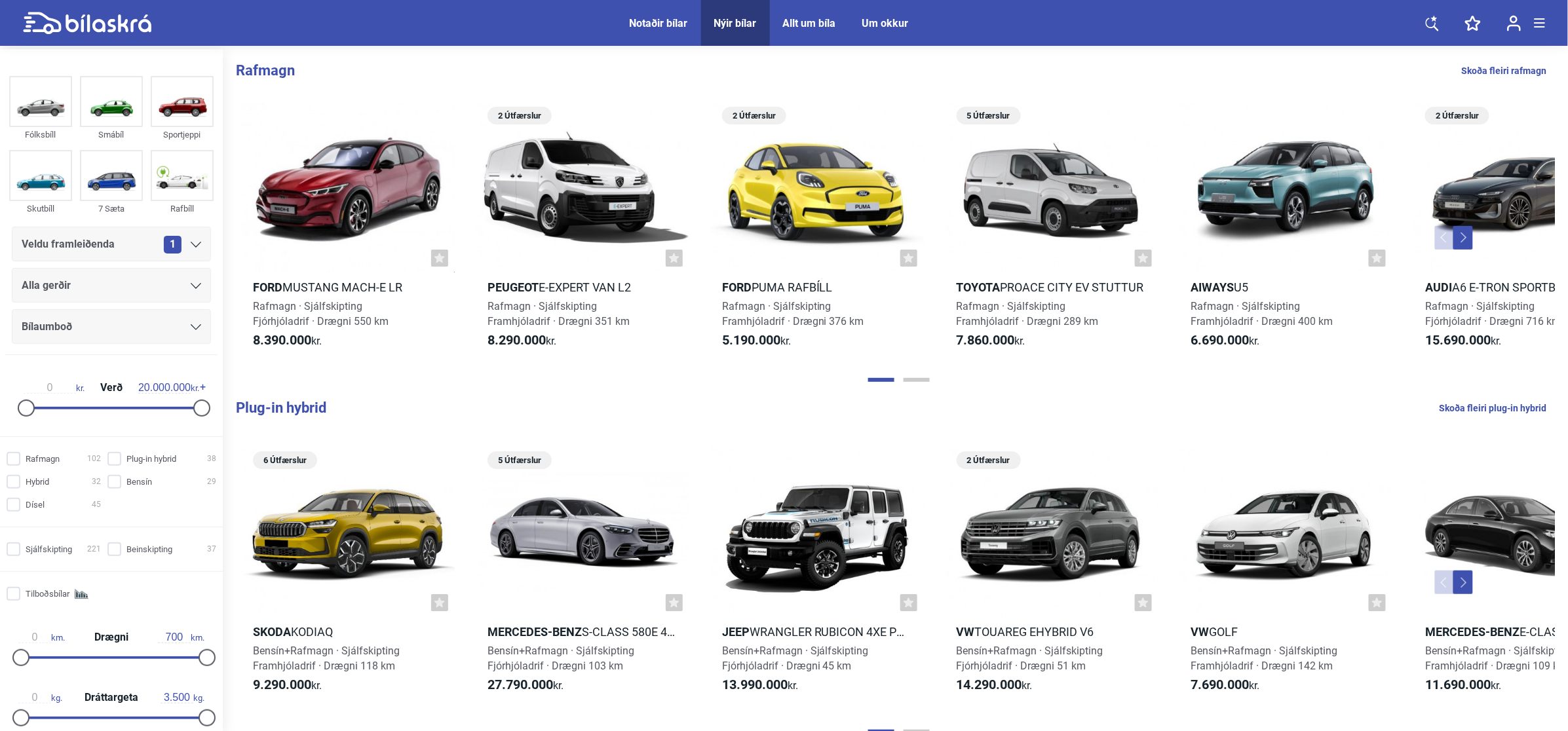
click at [195, 286] on icon at bounding box center [195, 285] width 10 height 6
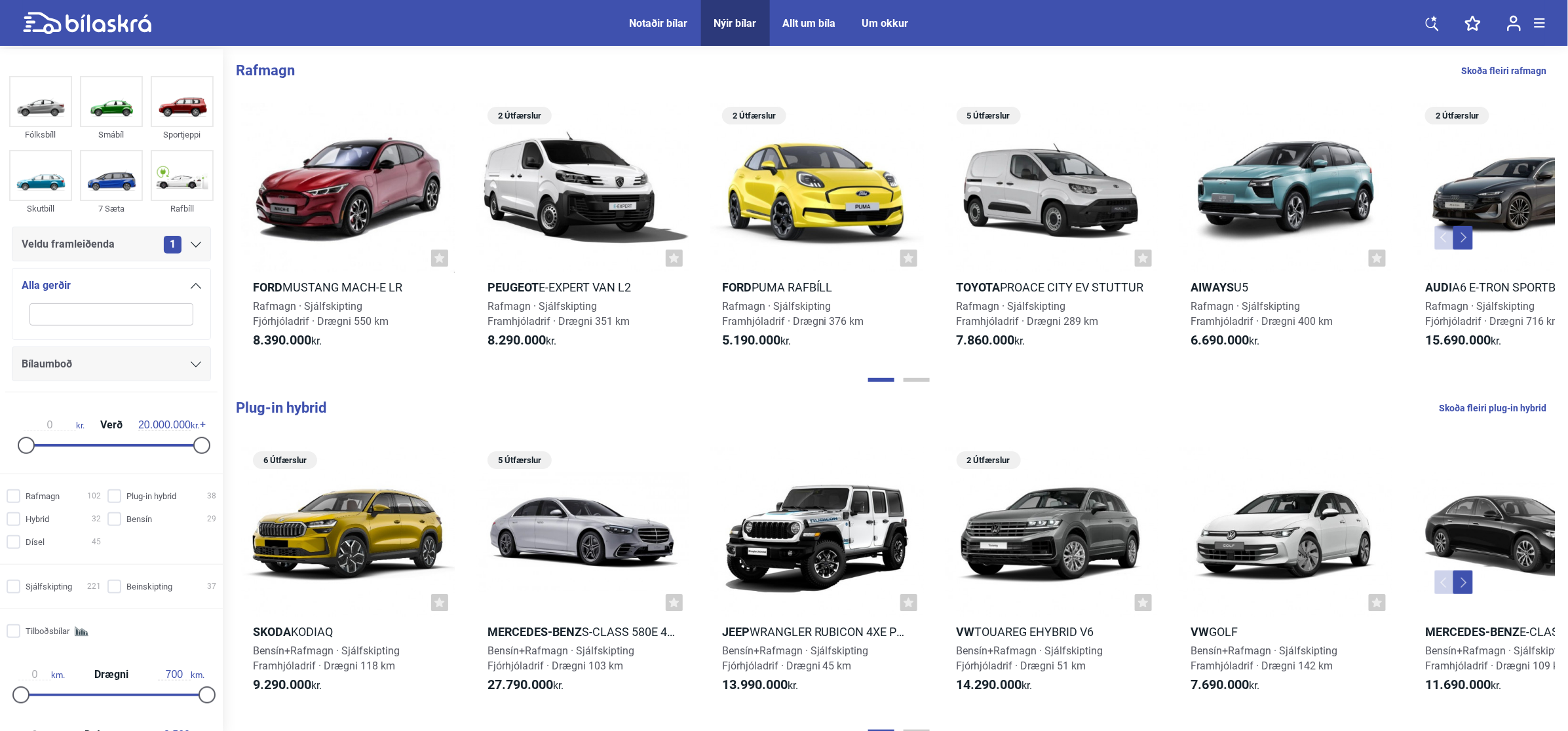
click at [195, 286] on icon at bounding box center [195, 285] width 10 height 6
